Goal: Information Seeking & Learning: Learn about a topic

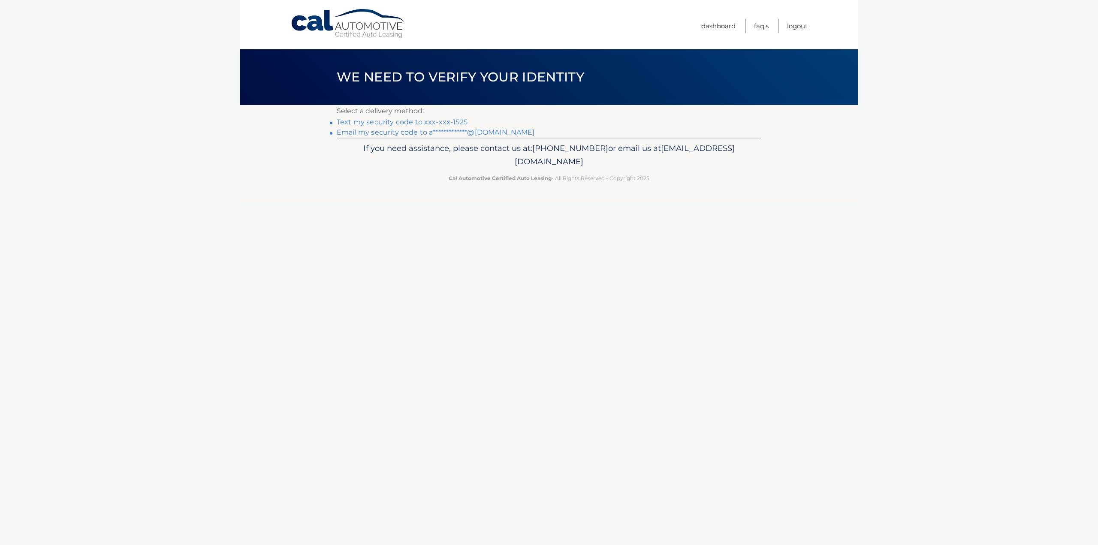
click at [453, 123] on link "Text my security code to xxx-xxx-1525" at bounding box center [402, 122] width 131 height 8
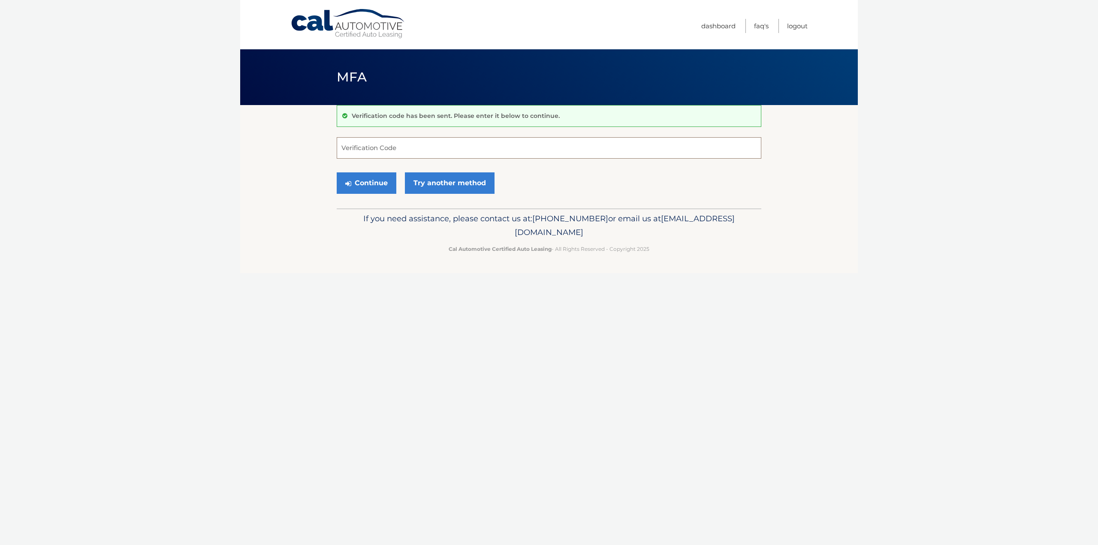
click at [442, 142] on input "Verification Code" at bounding box center [549, 147] width 425 height 21
type input "999247"
click at [337, 172] on button "Continue" at bounding box center [367, 182] width 60 height 21
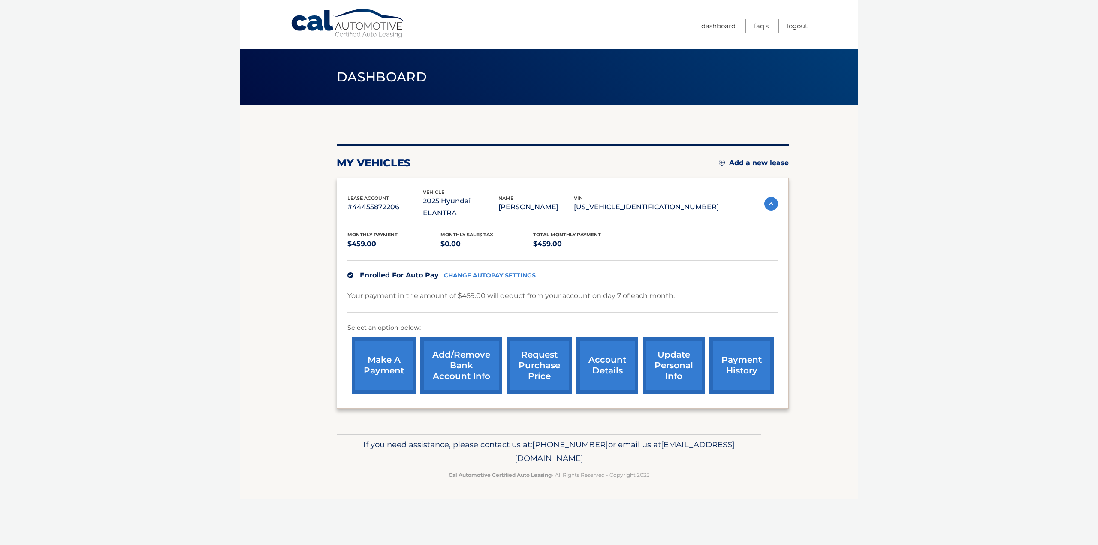
click at [686, 31] on nav "Menu Dashboard FAQ's Logout" at bounding box center [610, 24] width 395 height 49
click at [613, 359] on link "account details" at bounding box center [608, 366] width 62 height 56
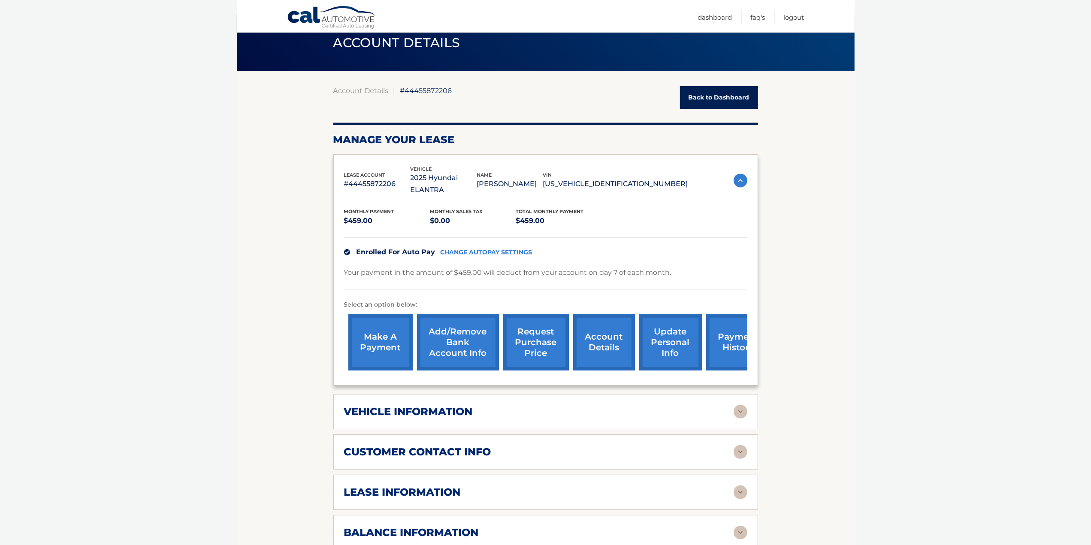
scroll to position [215, 0]
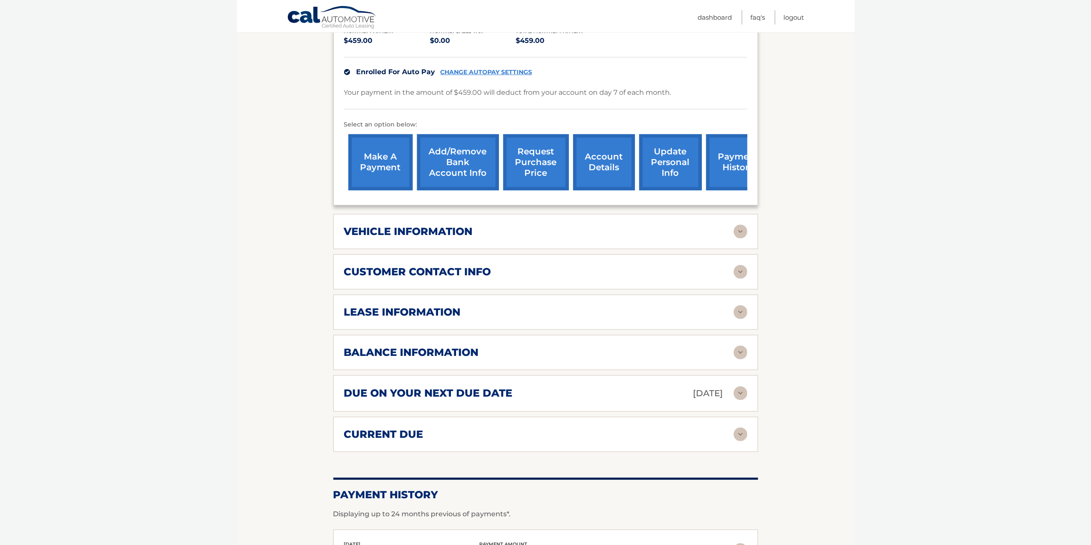
click at [451, 228] on h2 "vehicle information" at bounding box center [408, 231] width 129 height 13
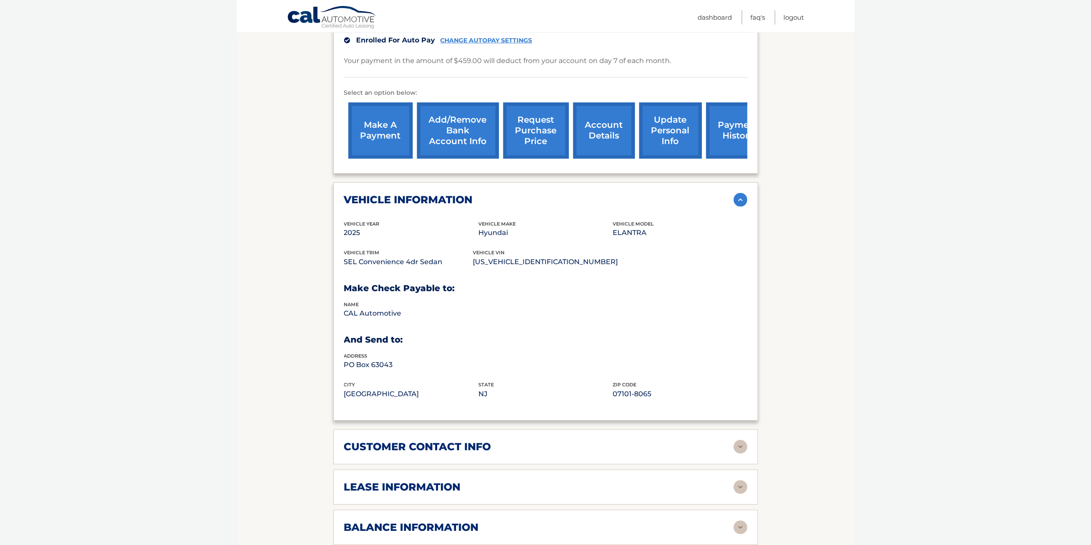
scroll to position [300, 0]
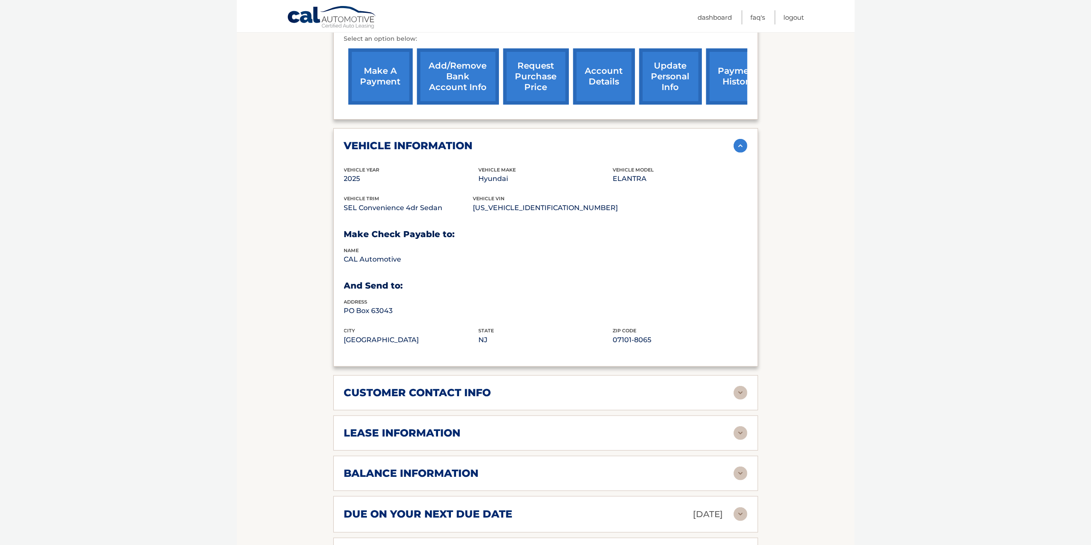
click at [438, 389] on h2 "customer contact info" at bounding box center [417, 393] width 147 height 13
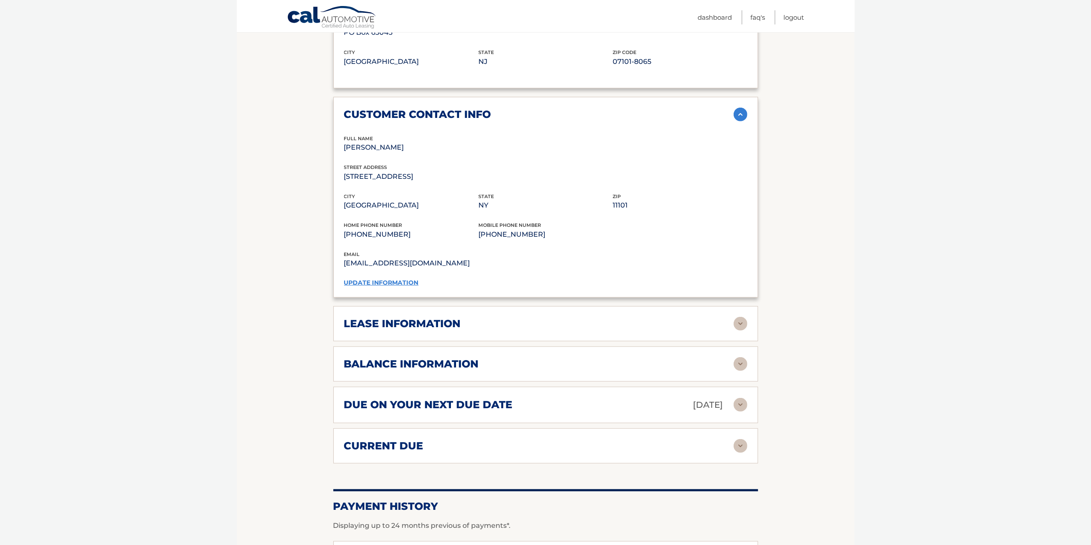
scroll to position [601, 0]
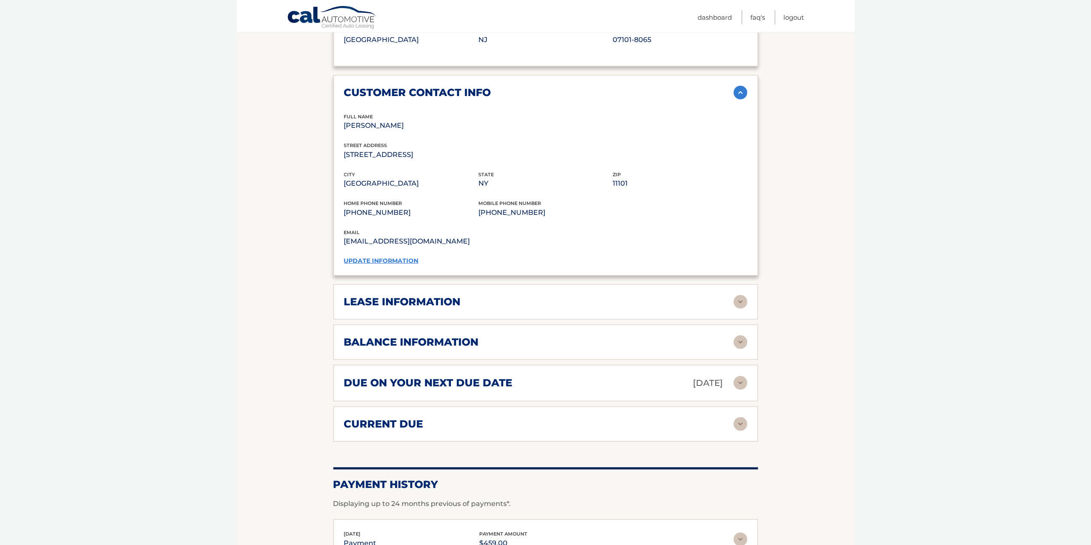
click at [467, 293] on div "lease information Contract Start Date [DATE] Term 39 Maturity Date [DATE] Start…" at bounding box center [545, 301] width 425 height 35
click at [462, 302] on div "lease information" at bounding box center [539, 302] width 390 height 13
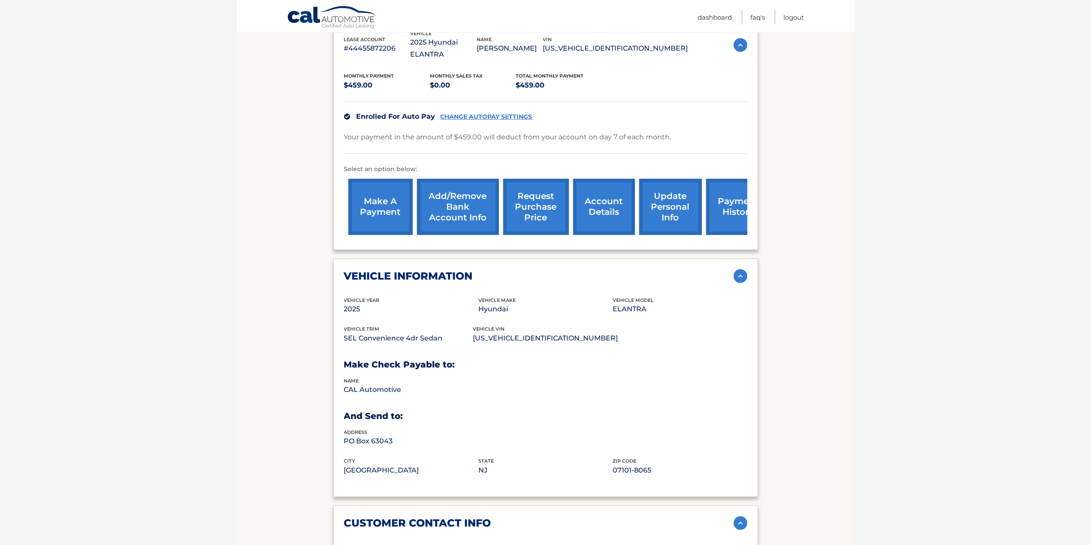
scroll to position [0, 0]
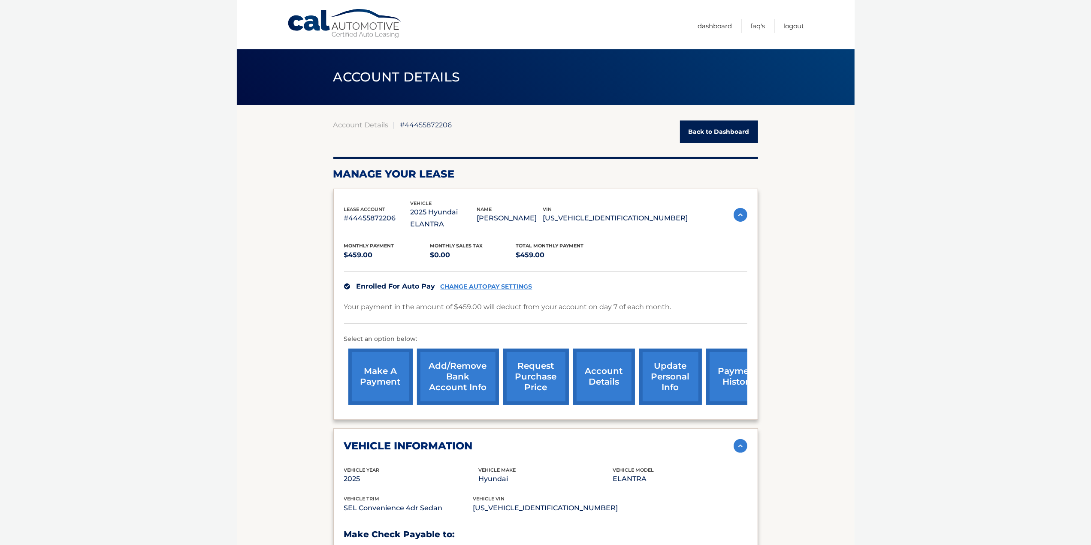
click at [465, 51] on header "ACCOUNT DETAILS ←" at bounding box center [545, 77] width 425 height 56
click at [987, 285] on body "Cal Automotive Menu Dashboard FAQ's Logout ← |" at bounding box center [545, 272] width 1091 height 545
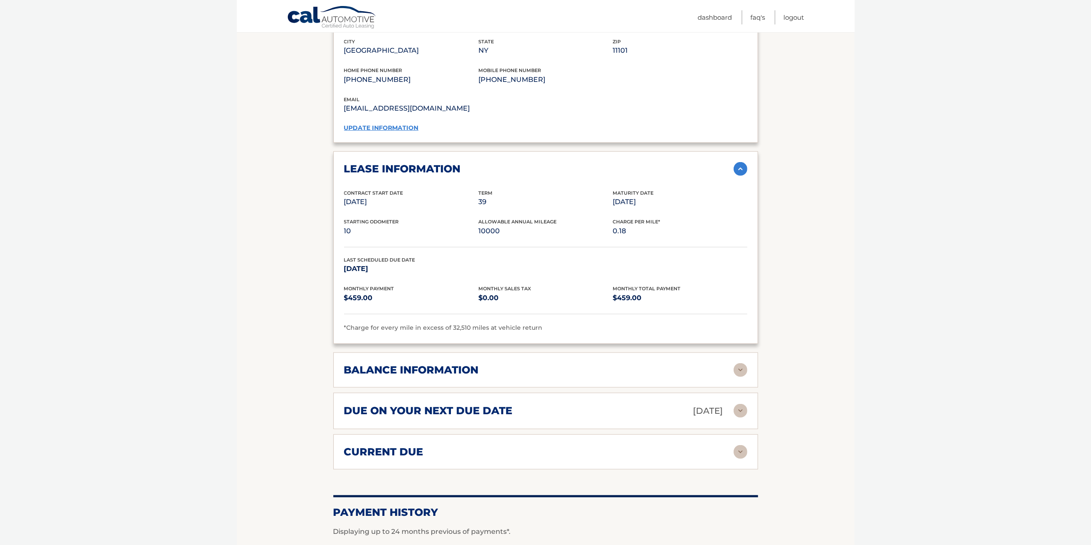
scroll to position [815, 0]
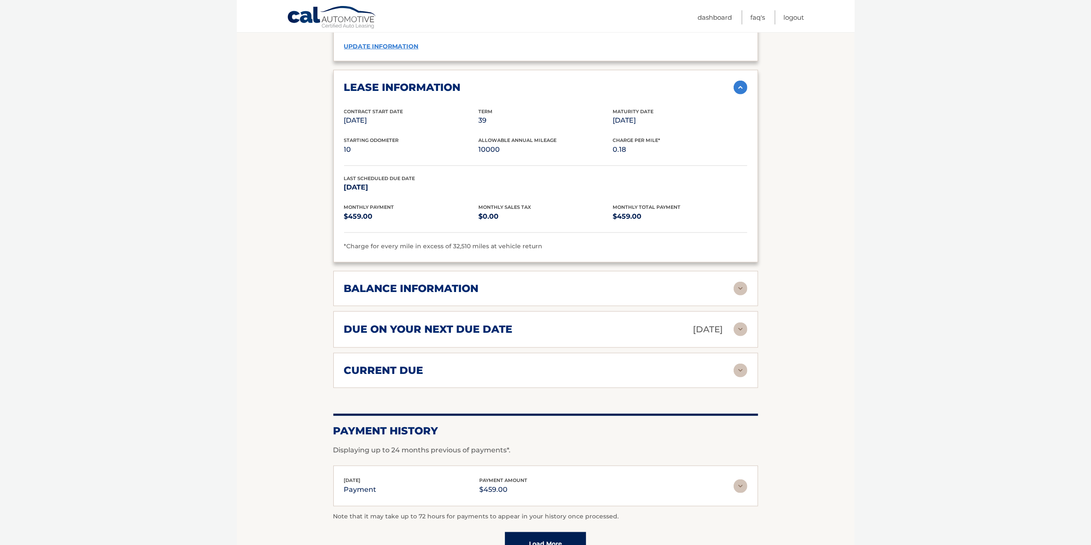
click at [739, 329] on img at bounding box center [741, 330] width 14 height 14
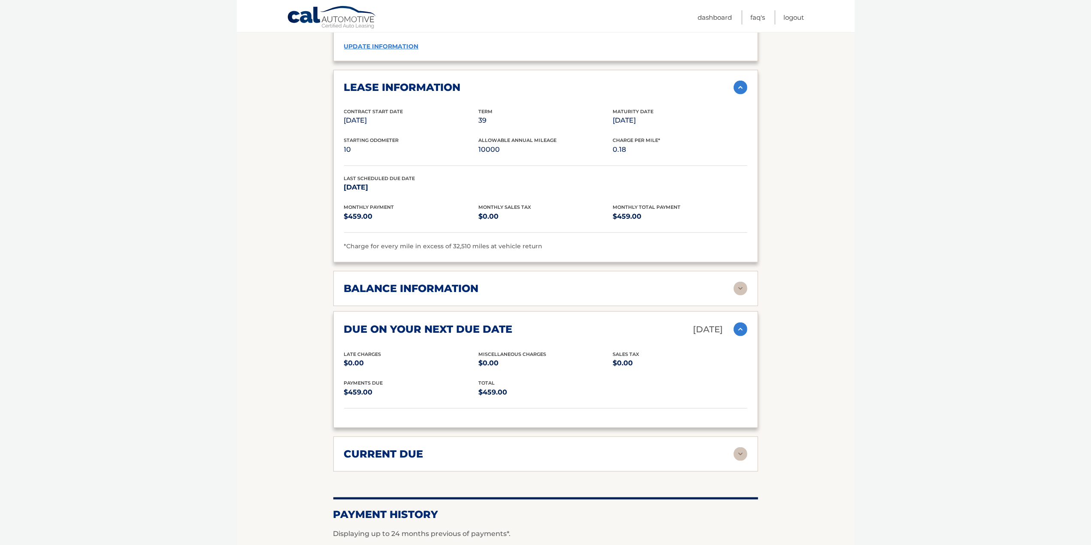
click at [741, 287] on img at bounding box center [741, 289] width 14 height 14
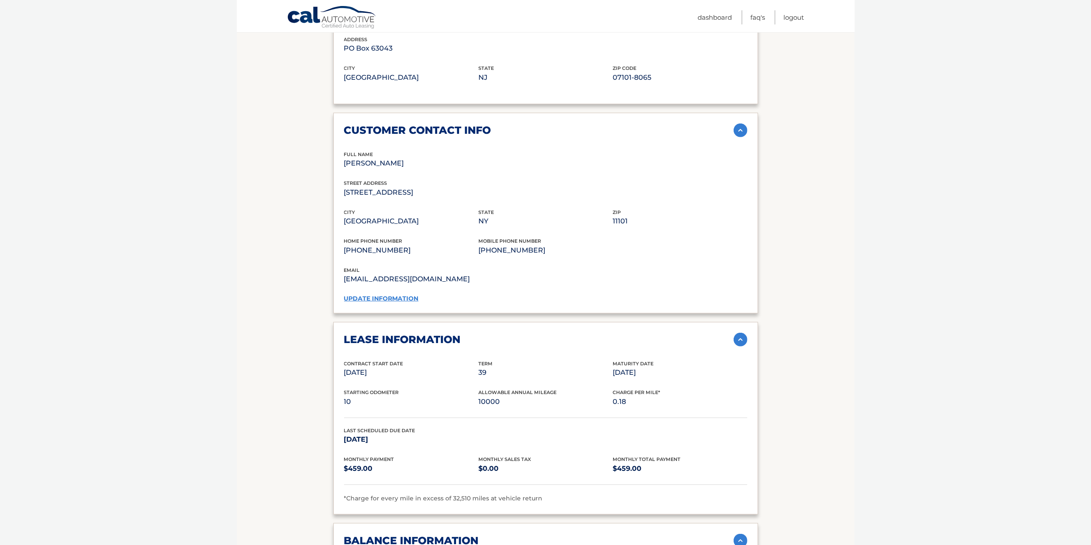
scroll to position [558, 0]
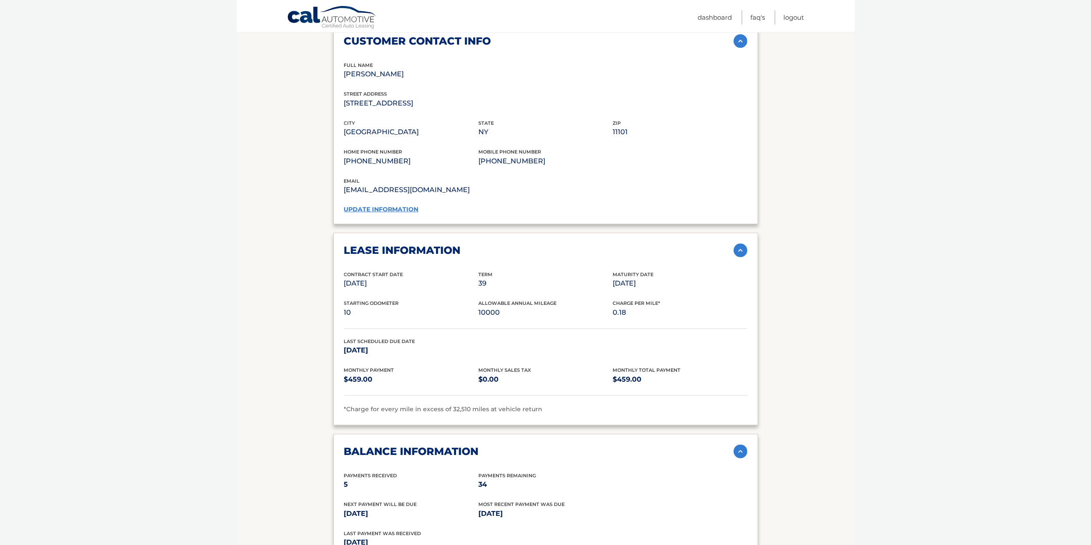
scroll to position [772, 0]
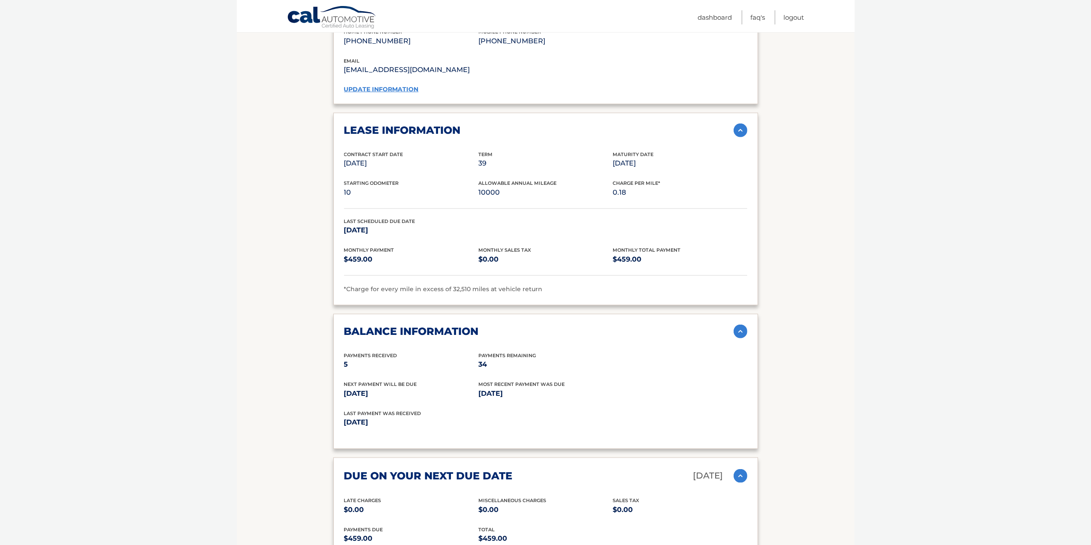
drag, startPoint x: 613, startPoint y: 156, endPoint x: 655, endPoint y: 158, distance: 42.1
click at [655, 158] on p "[DATE]" at bounding box center [680, 163] width 134 height 12
copy p "[DATE]"
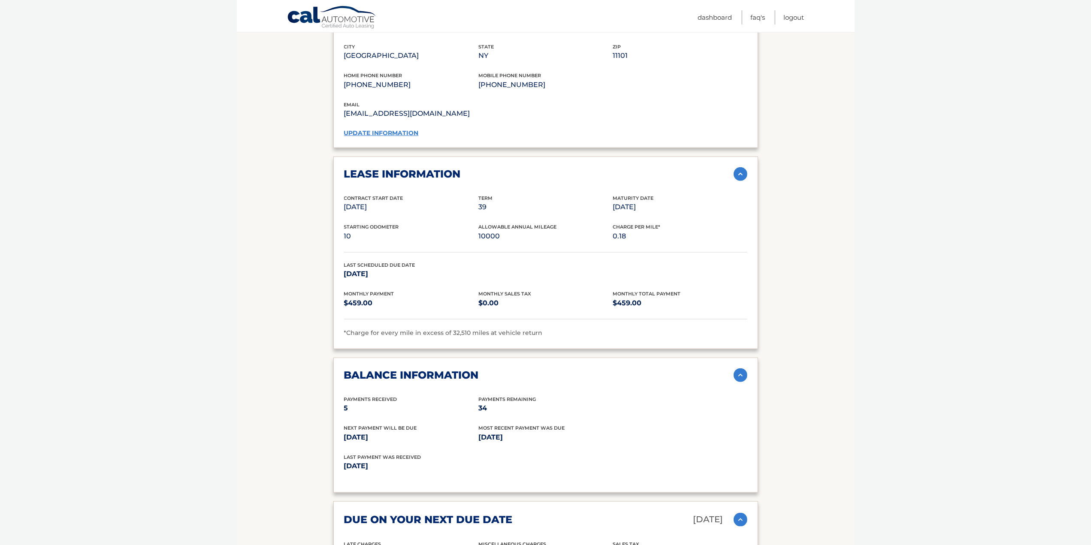
scroll to position [701, 0]
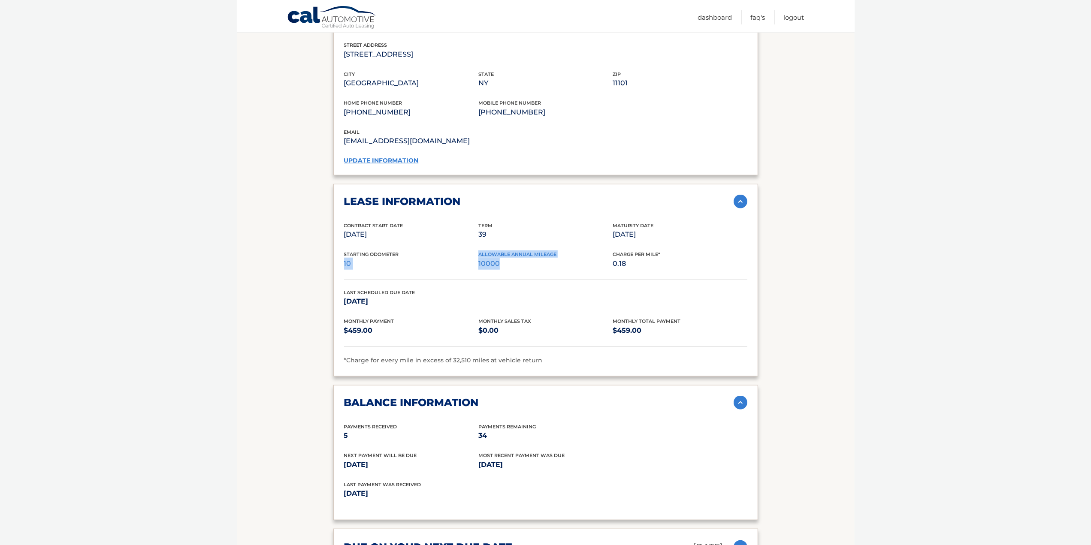
drag, startPoint x: 508, startPoint y: 263, endPoint x: 560, endPoint y: 253, distance: 52.8
click at [580, 260] on div "Starting Odometer 10 Allowable Annual Mileage 10000 Charge Per Mile* 0.18" at bounding box center [545, 265] width 403 height 29
click at [560, 258] on p "10000" at bounding box center [545, 264] width 134 height 12
click at [462, 258] on p "10" at bounding box center [411, 264] width 134 height 12
click at [423, 48] on p "[STREET_ADDRESS]" at bounding box center [411, 54] width 134 height 12
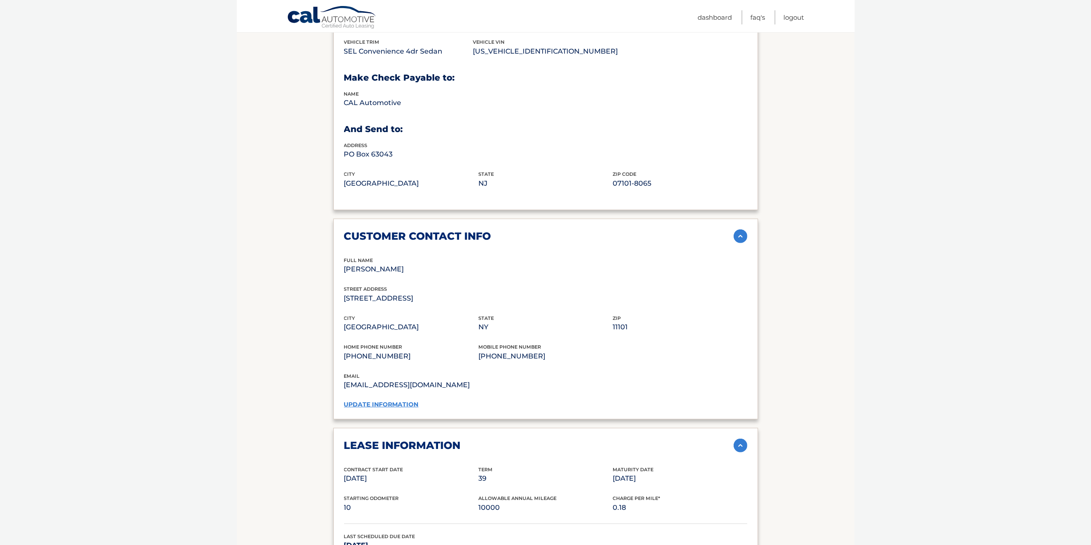
scroll to position [444, 0]
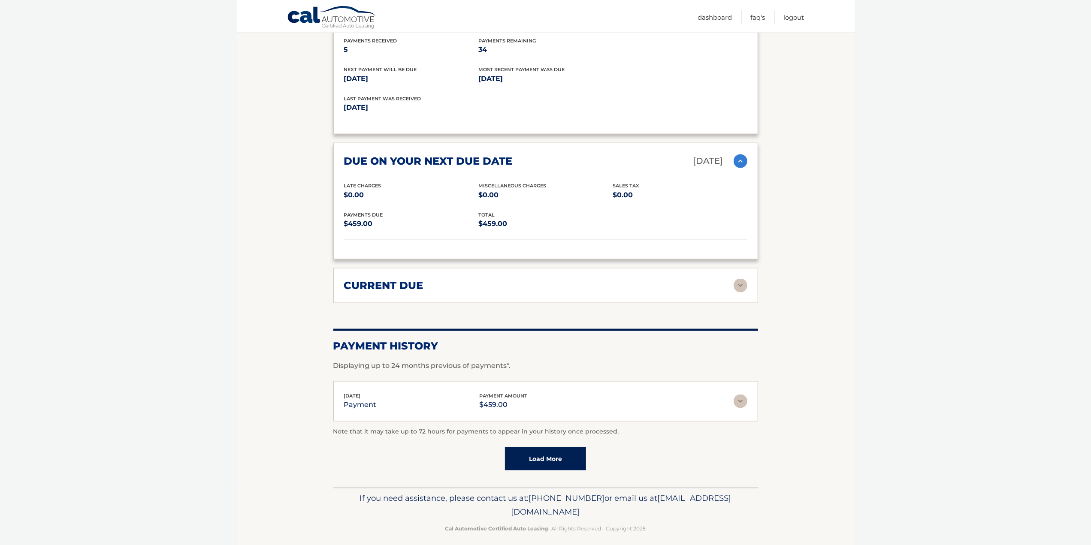
click at [741, 279] on img at bounding box center [741, 286] width 14 height 14
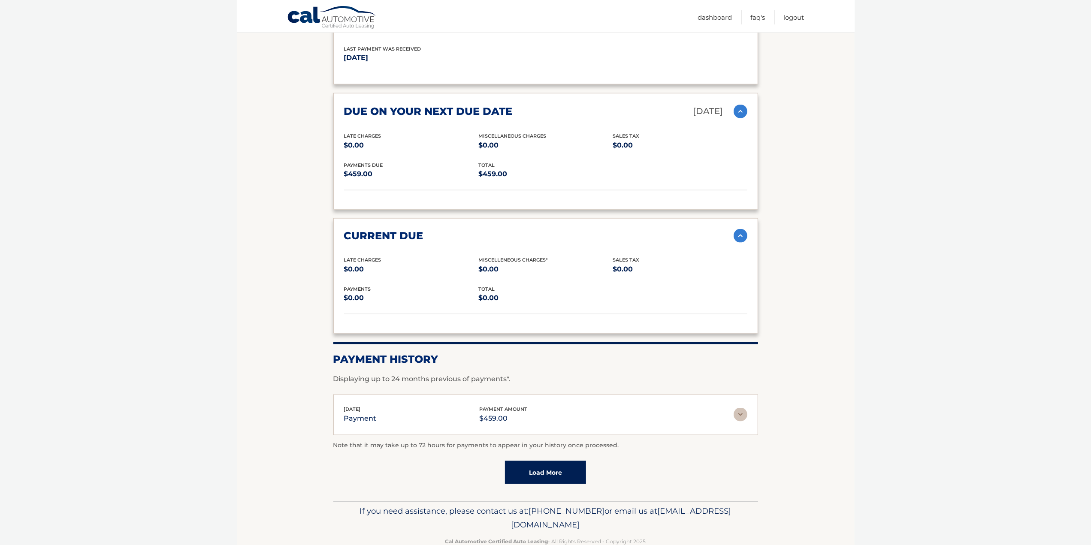
scroll to position [1150, 0]
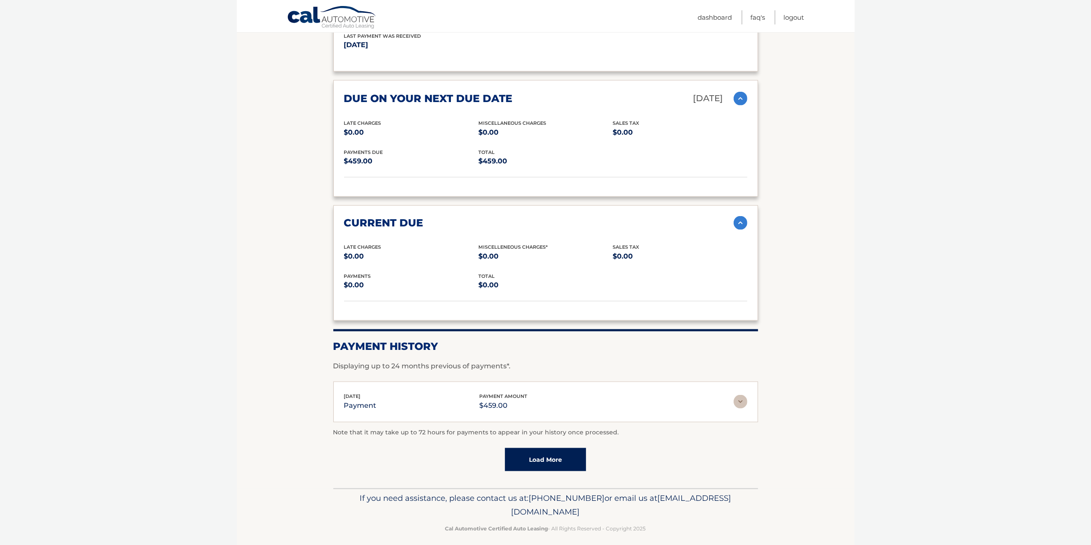
click at [726, 393] on div "[DATE] payment payment amount $459.00" at bounding box center [539, 402] width 390 height 19
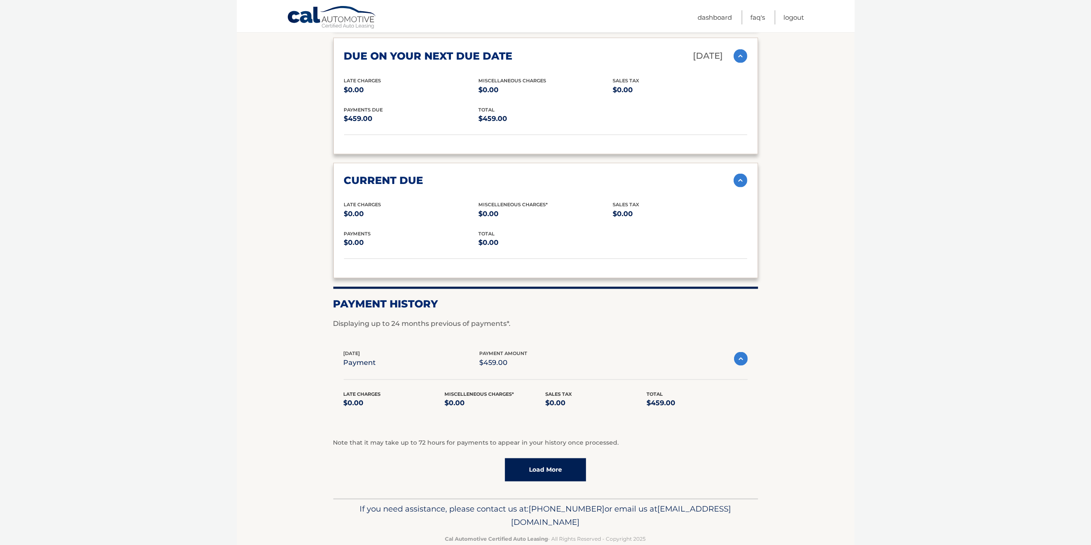
scroll to position [1203, 0]
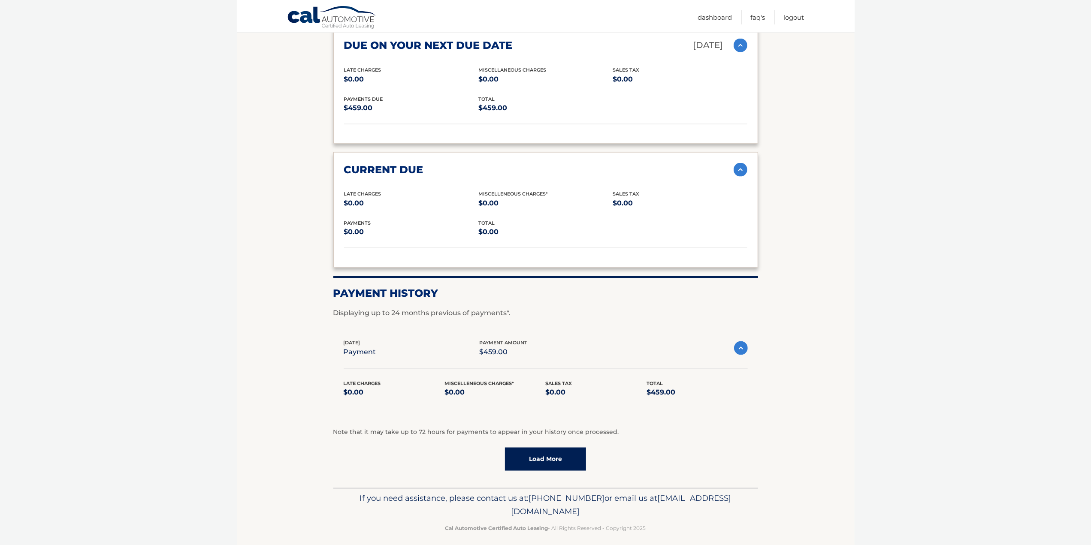
click at [541, 459] on link "Load More" at bounding box center [545, 459] width 81 height 23
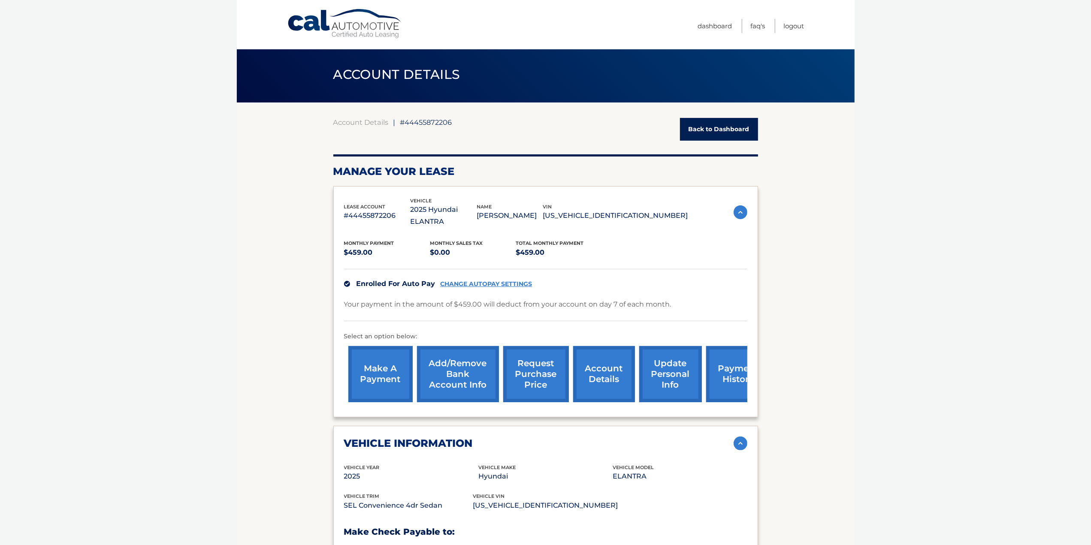
scroll to position [0, 0]
